Goal: Information Seeking & Learning: Learn about a topic

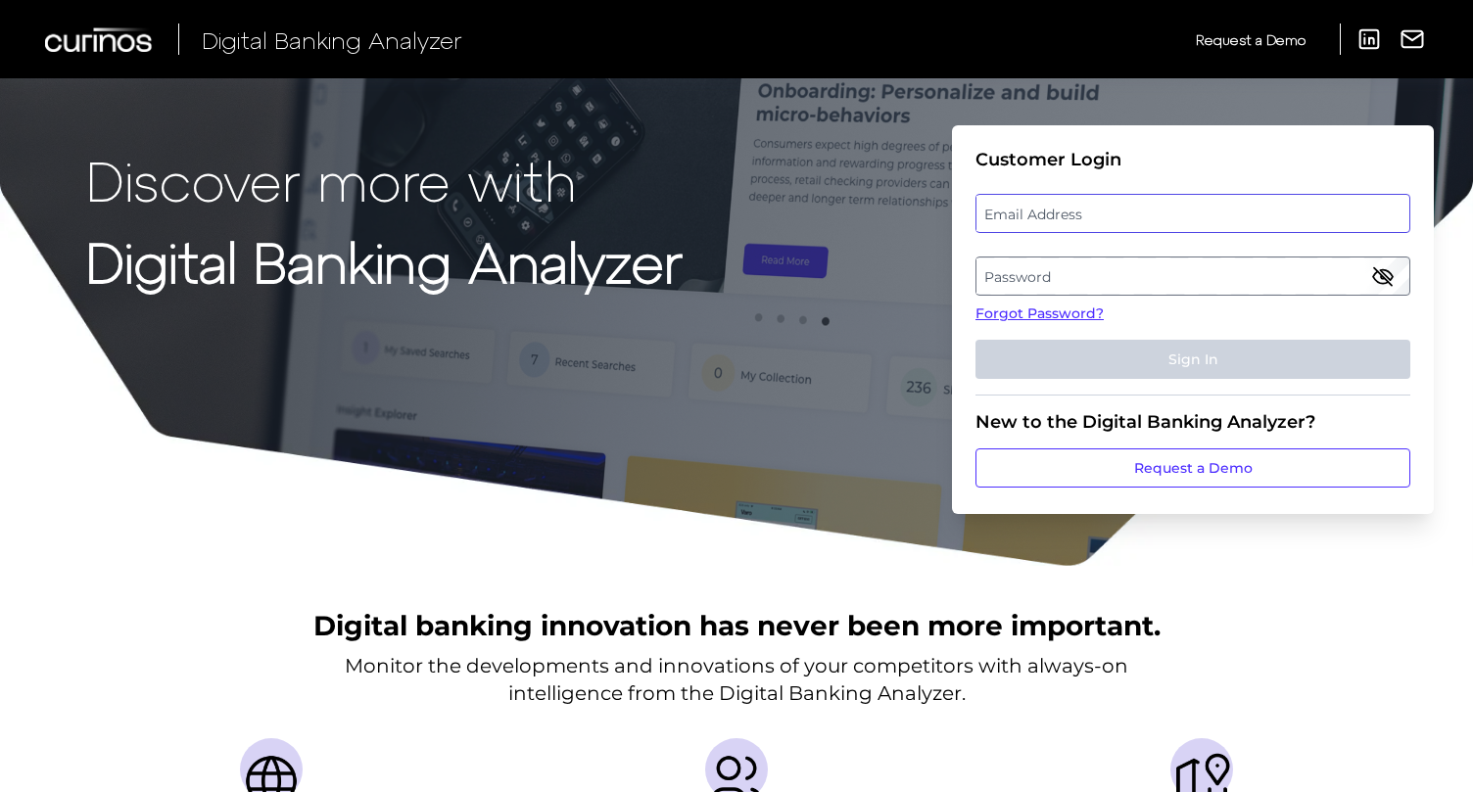
type input "[EMAIL_ADDRESS][DOMAIN_NAME]"
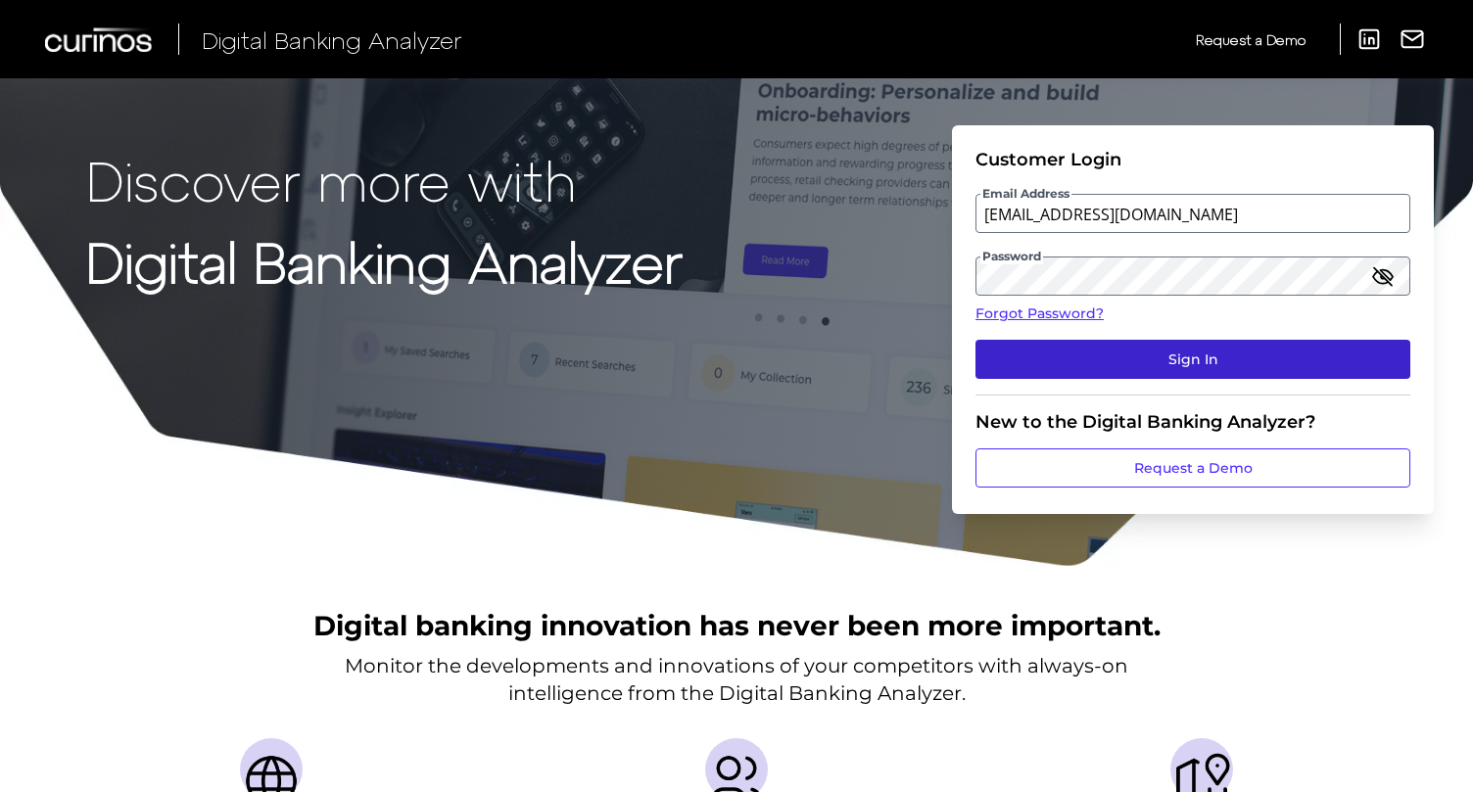
click at [1135, 355] on button "Sign In" at bounding box center [1192, 359] width 435 height 39
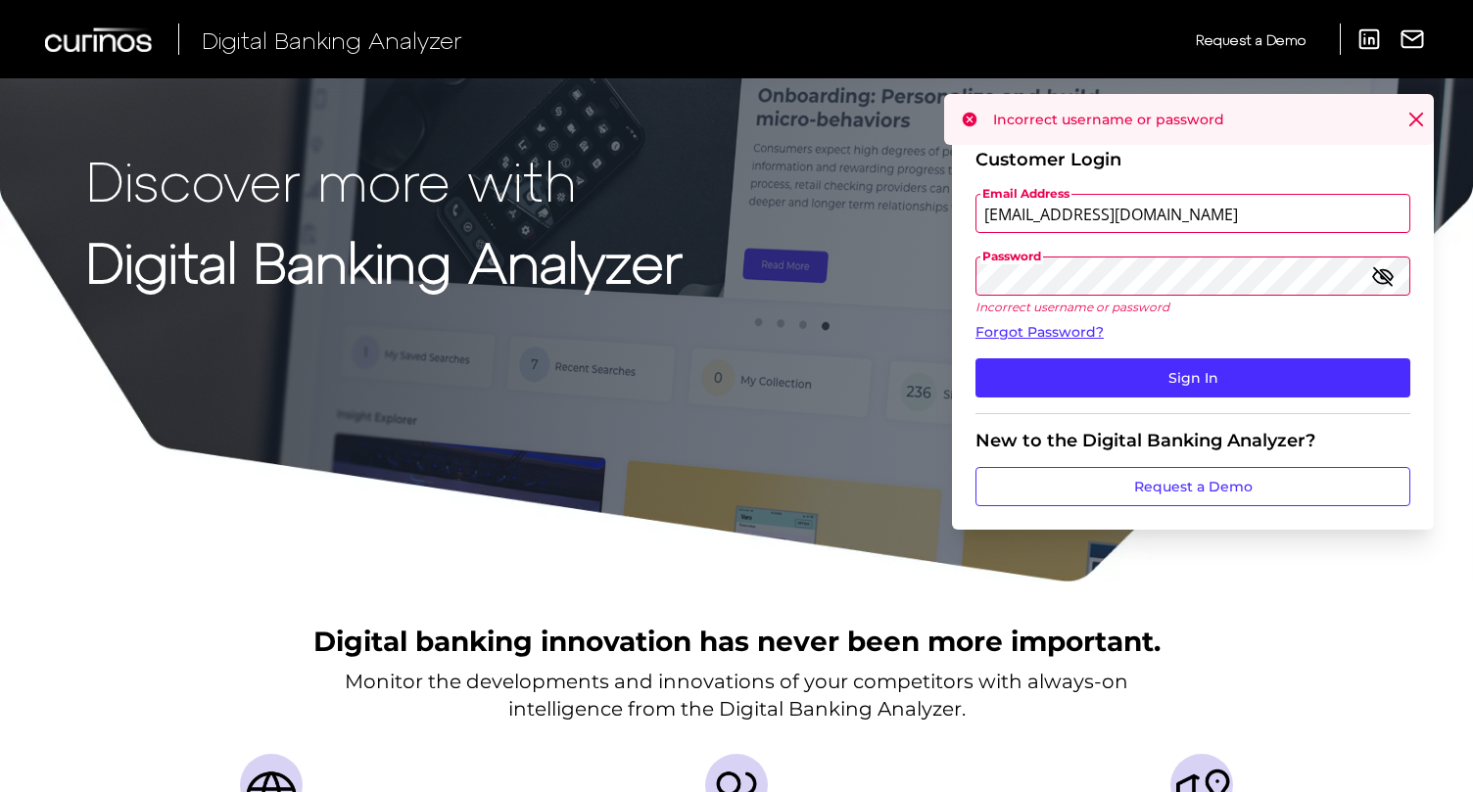
click at [1387, 273] on icon "button" at bounding box center [1383, 276] width 24 height 24
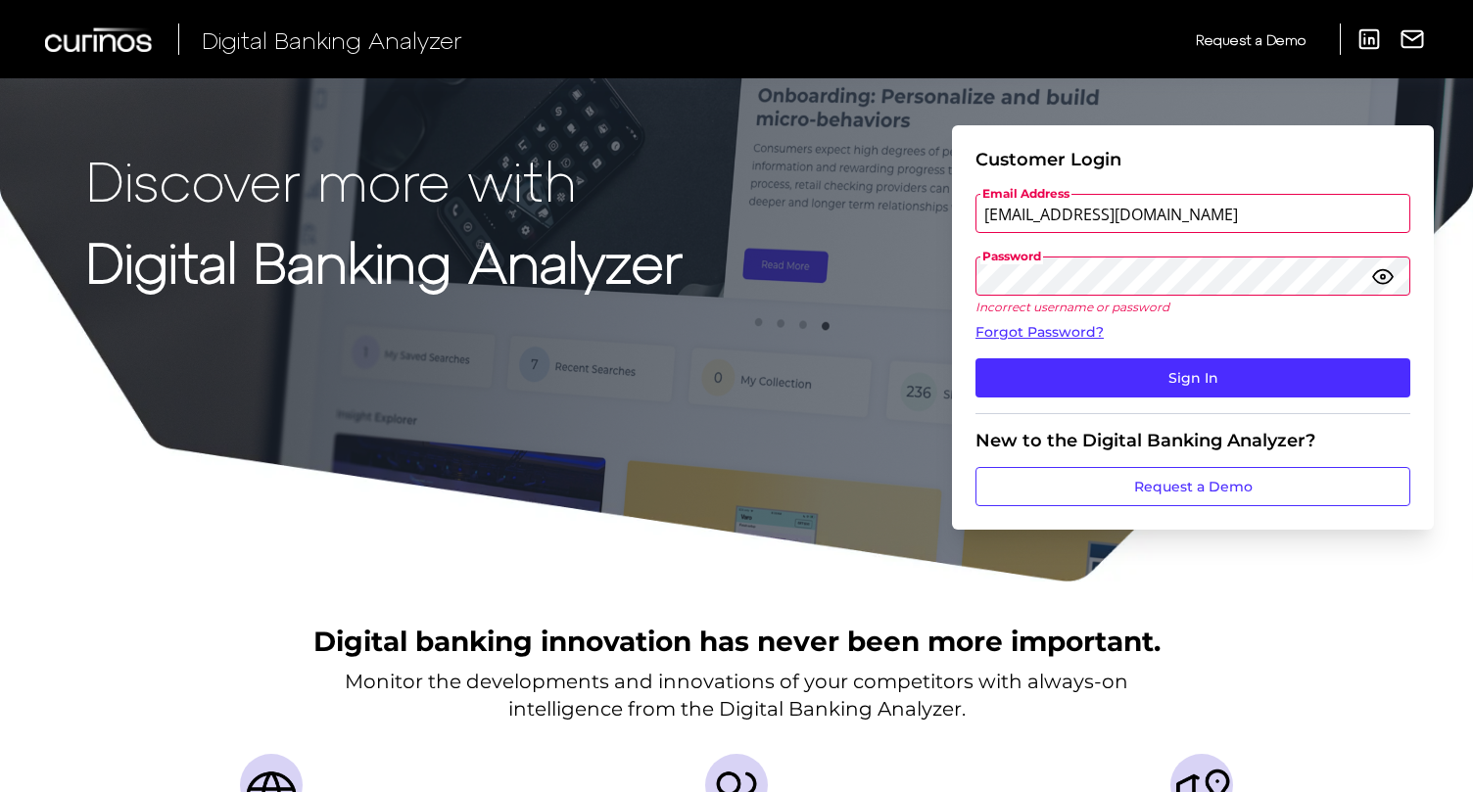
click at [975, 358] on button "Sign In" at bounding box center [1192, 377] width 435 height 39
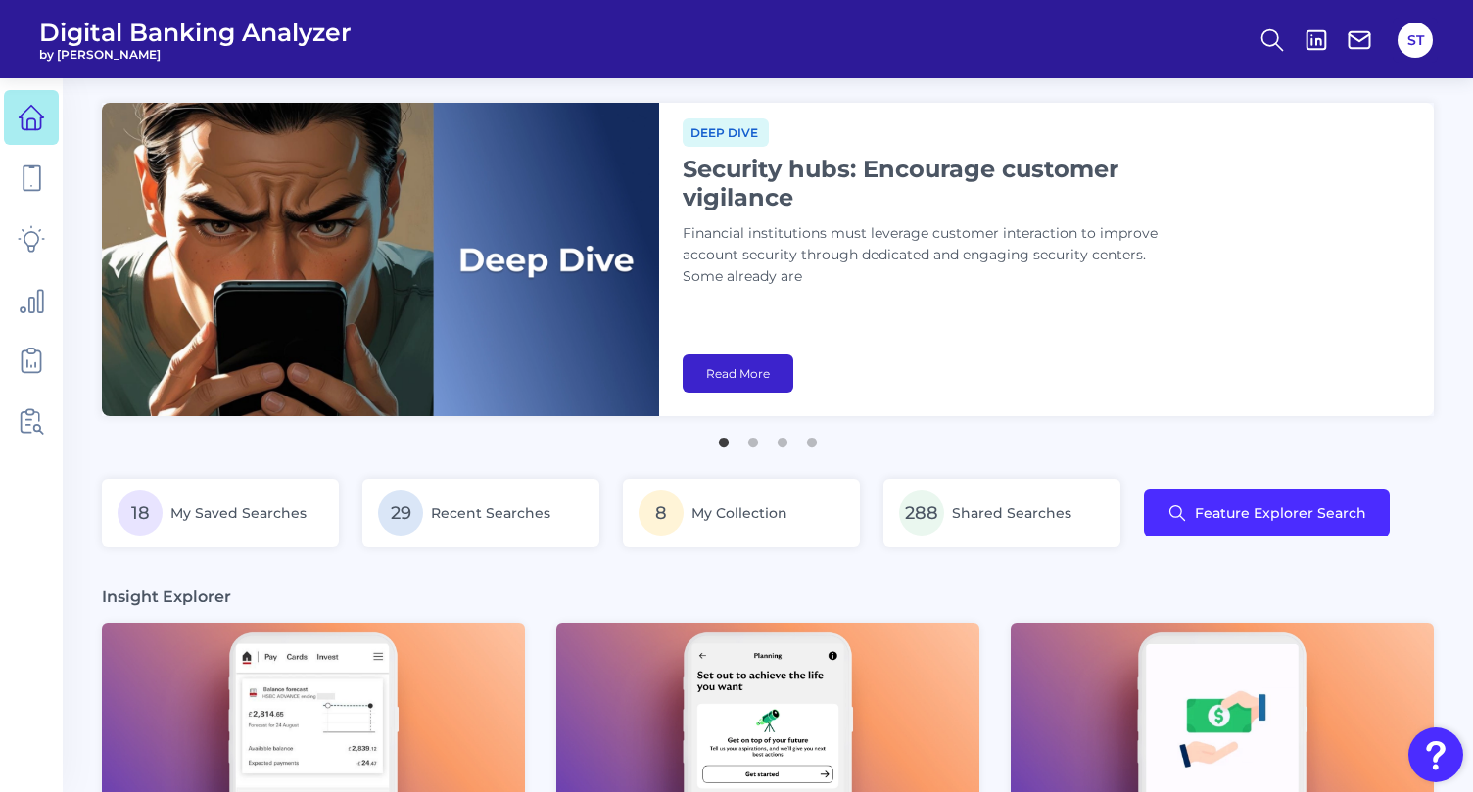
click at [756, 382] on link "Read More" at bounding box center [738, 374] width 111 height 38
